Goal: Check status

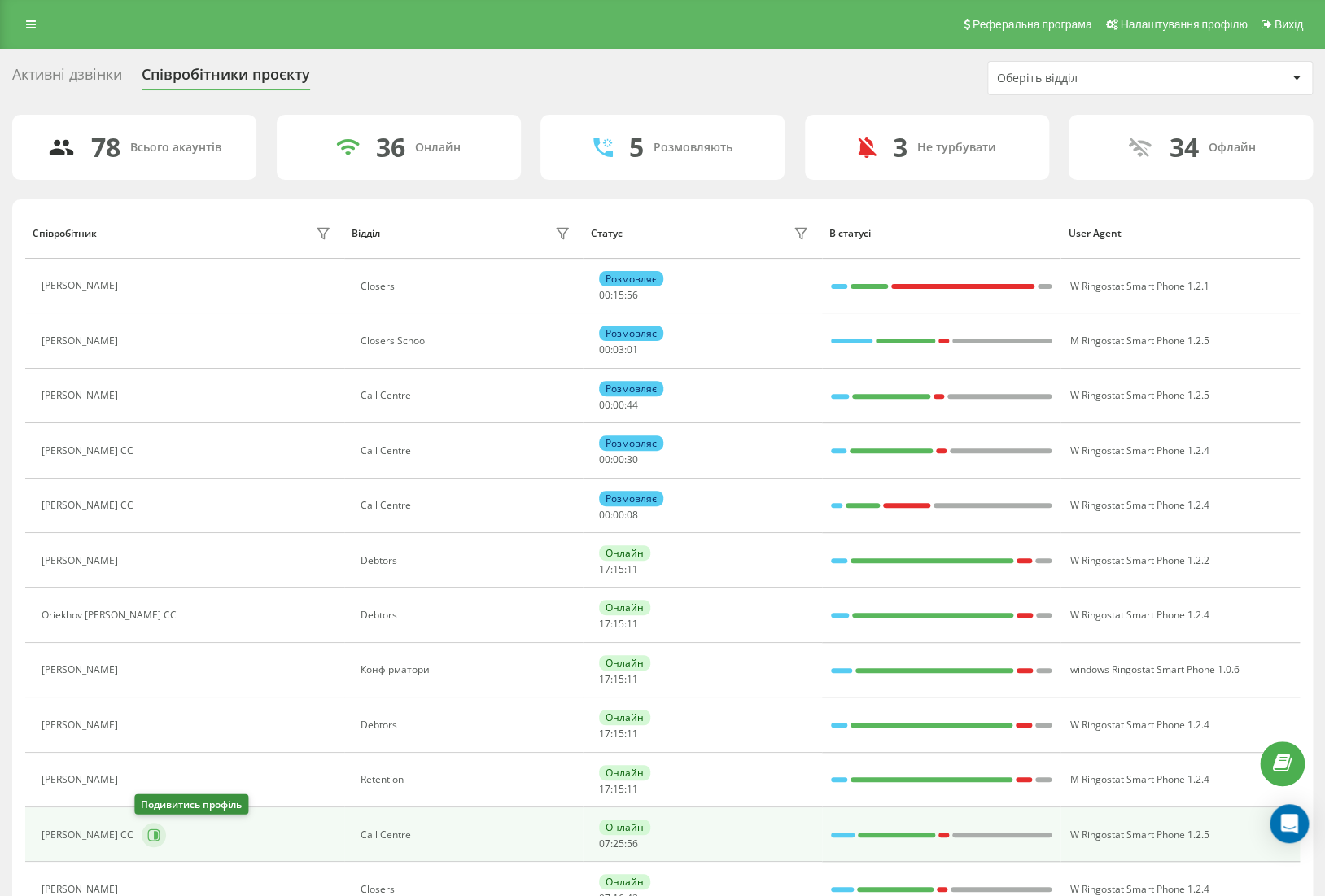
click at [147, 834] on icon at bounding box center [154, 835] width 13 height 13
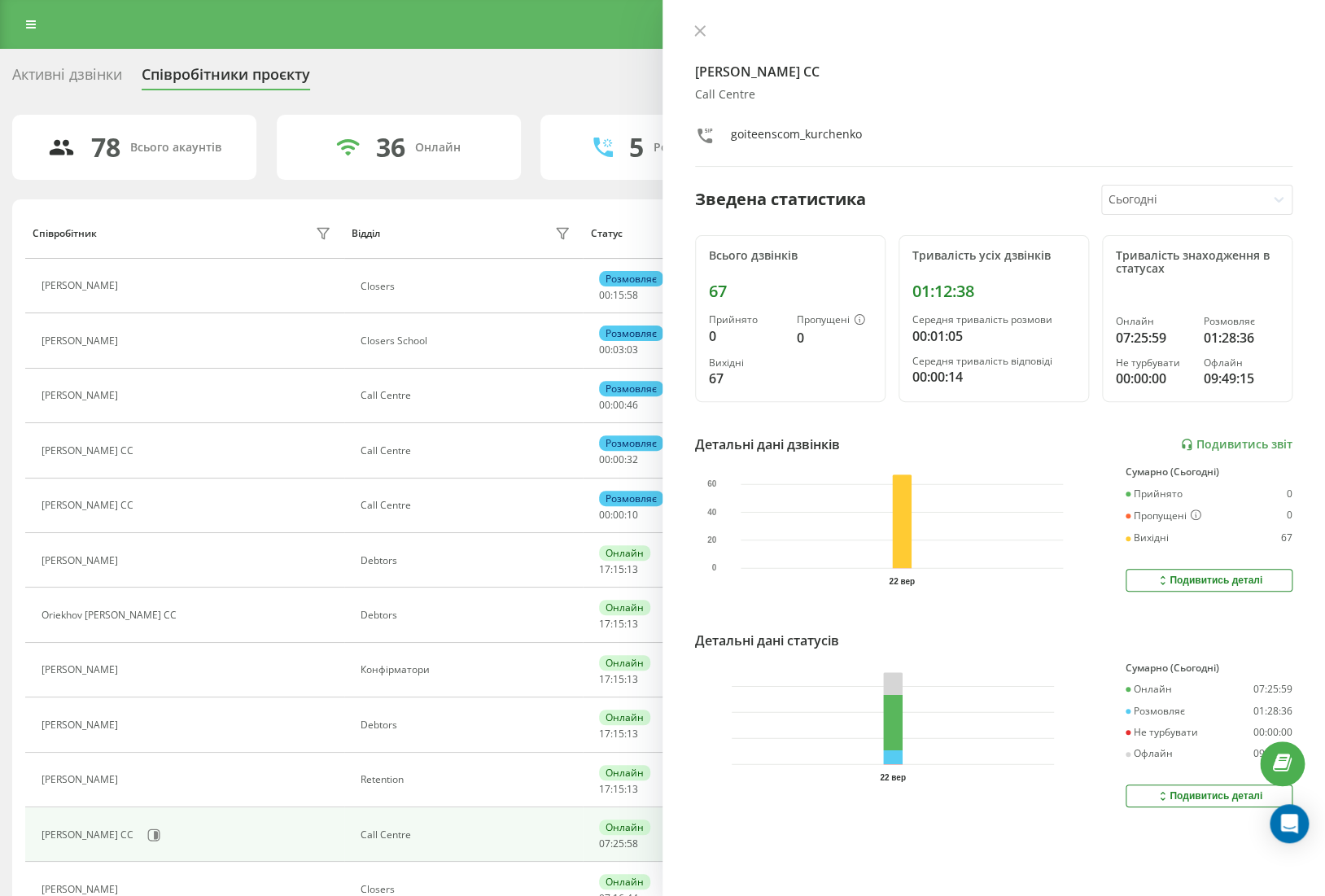
click at [703, 30] on icon at bounding box center [700, 31] width 11 height 11
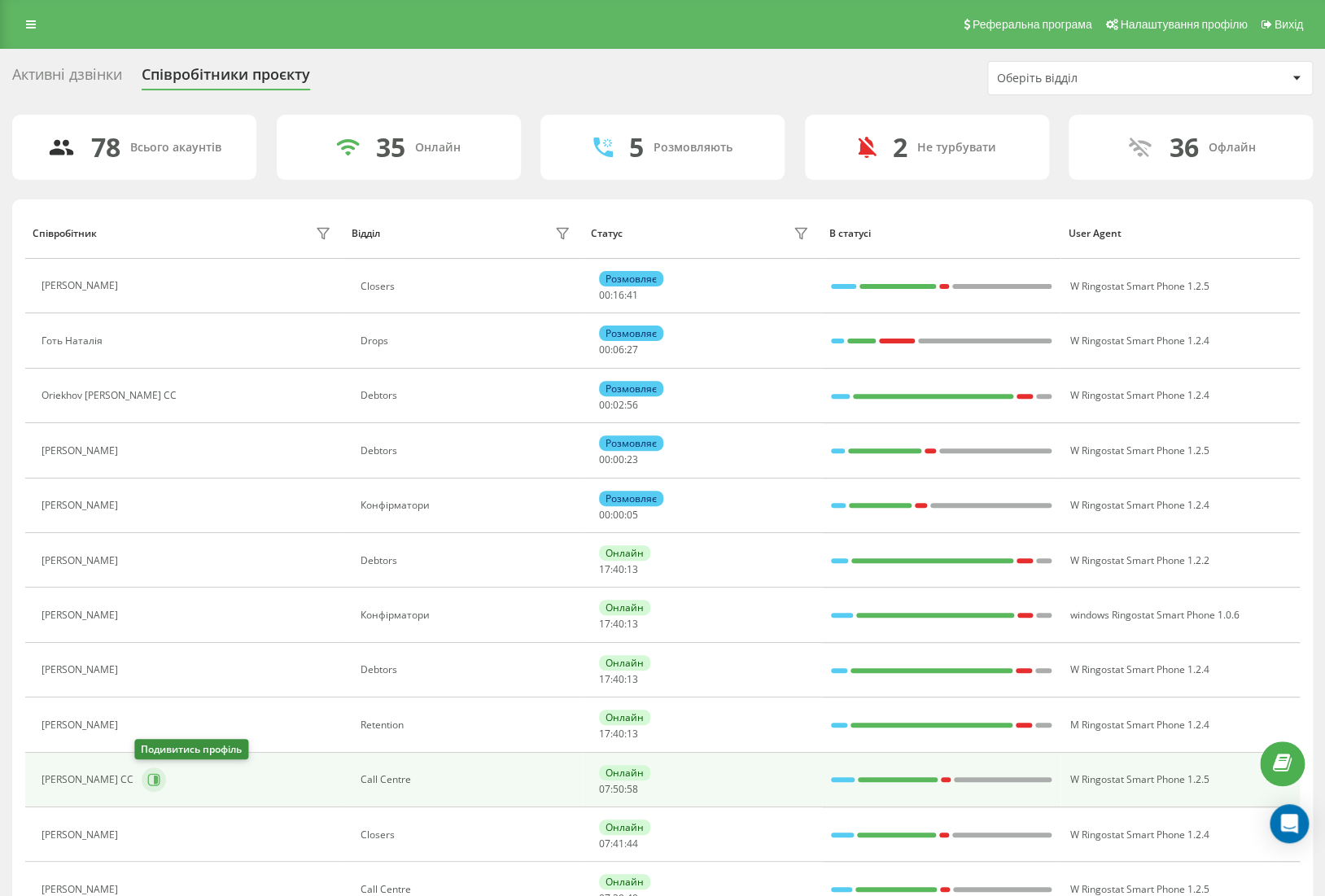
click at [147, 780] on icon at bounding box center [154, 780] width 13 height 13
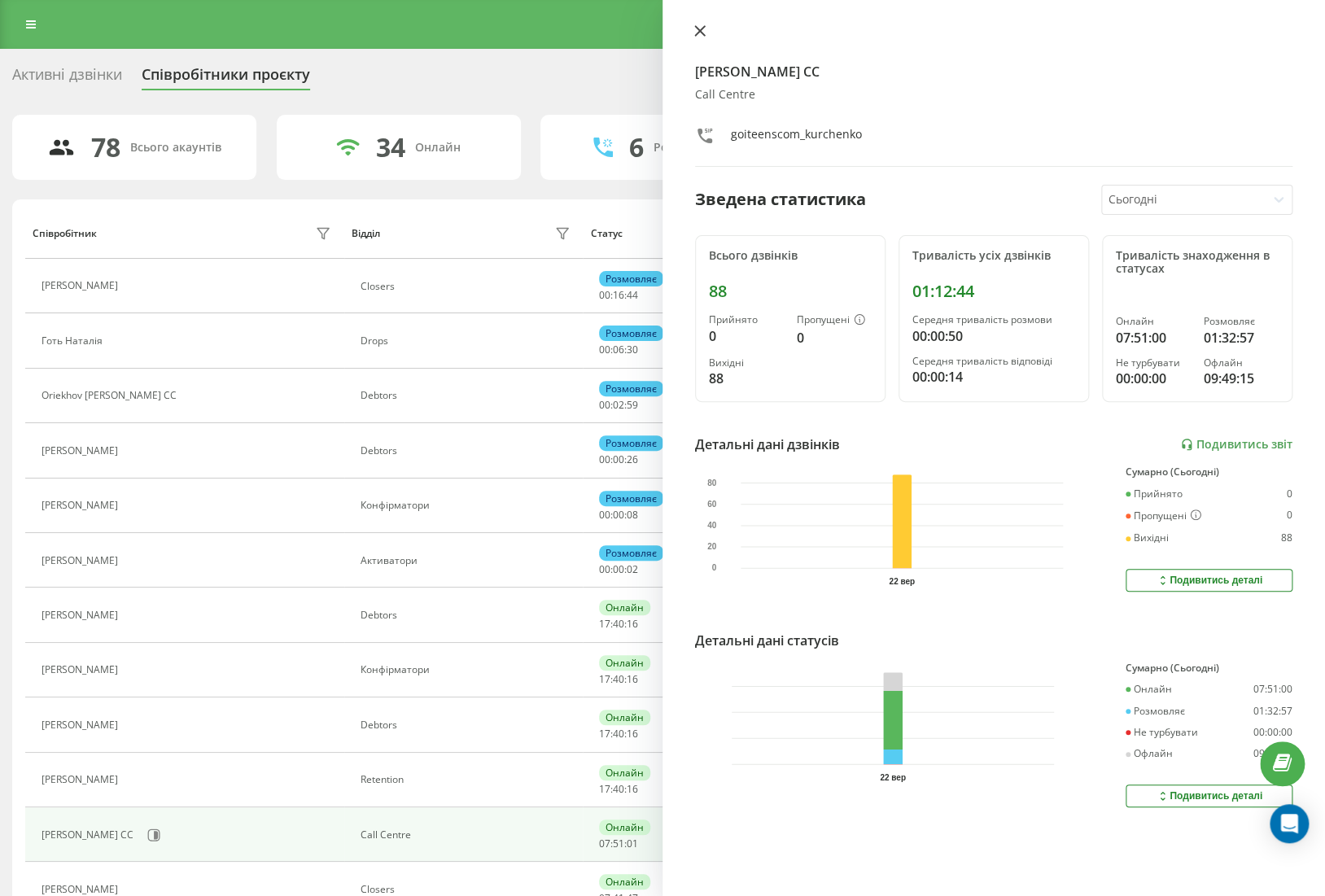
click at [705, 35] on icon at bounding box center [700, 31] width 11 height 11
